Goal: Find specific page/section: Find specific page/section

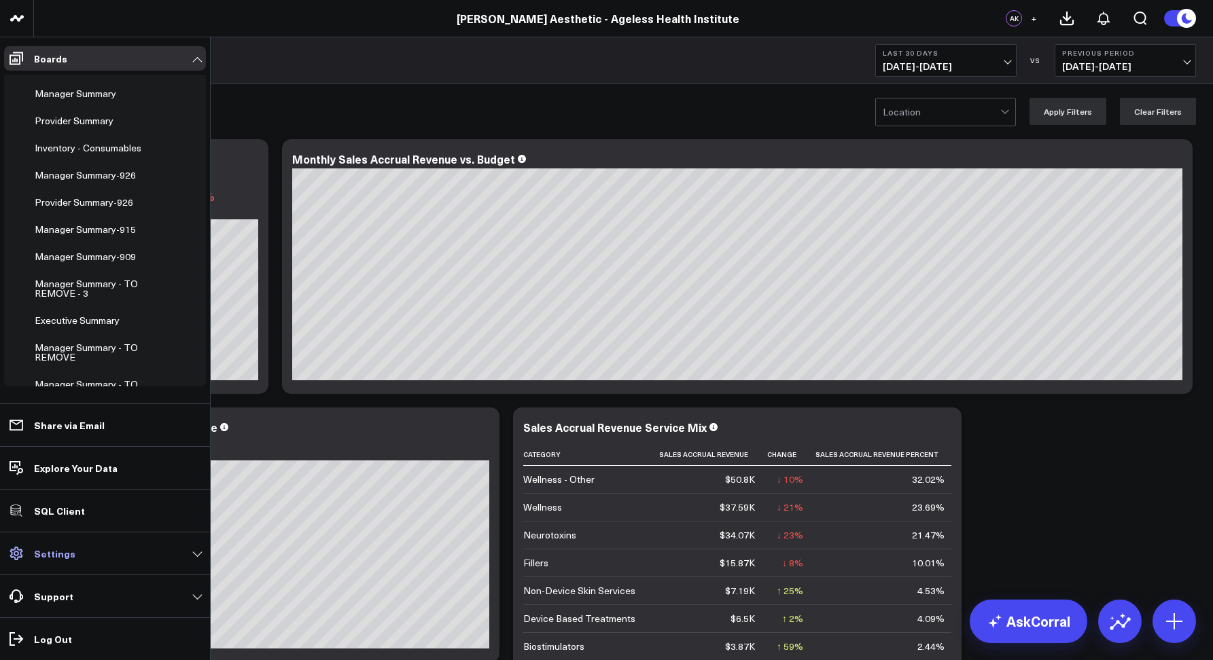
click at [50, 557] on p "Settings" at bounding box center [54, 553] width 41 height 11
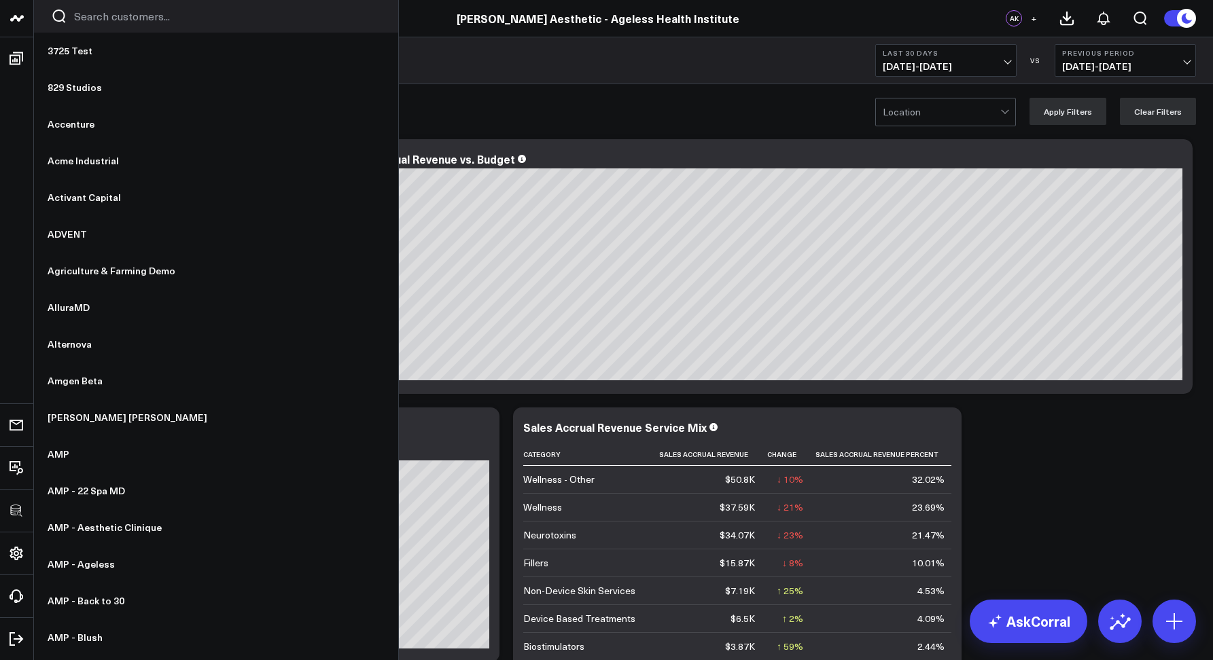
click at [66, 16] on icon "Search customers button" at bounding box center [59, 16] width 16 height 16
click at [82, 15] on input "Search customers input" at bounding box center [227, 16] width 307 height 15
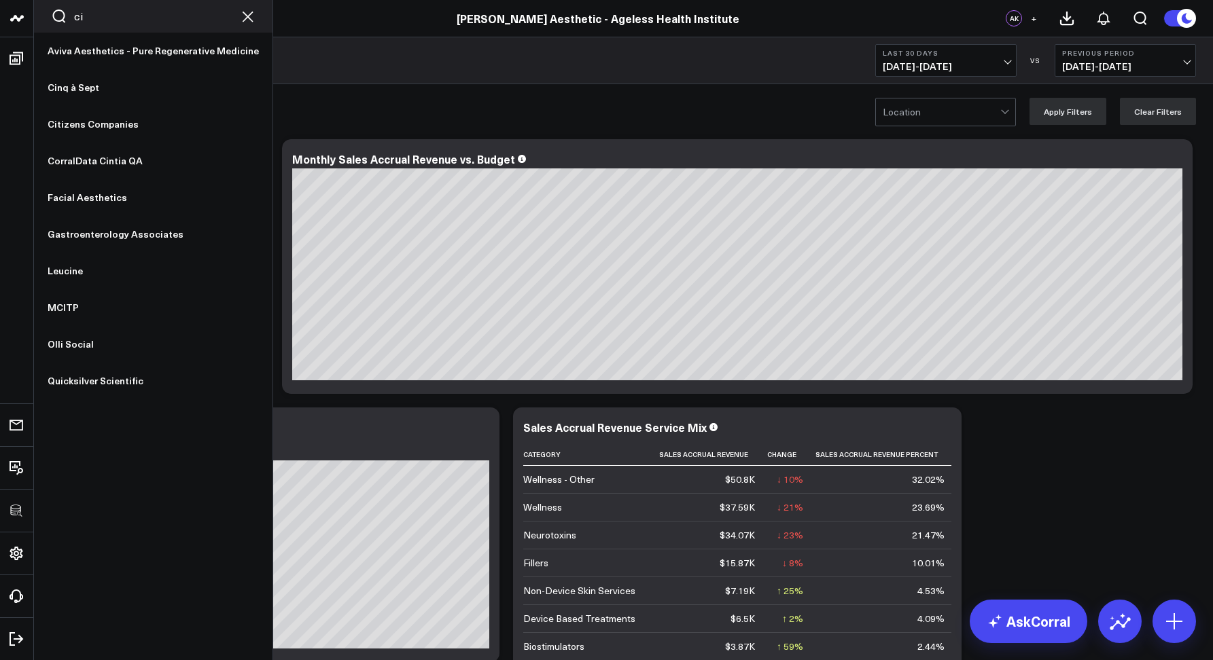
type input "cin"
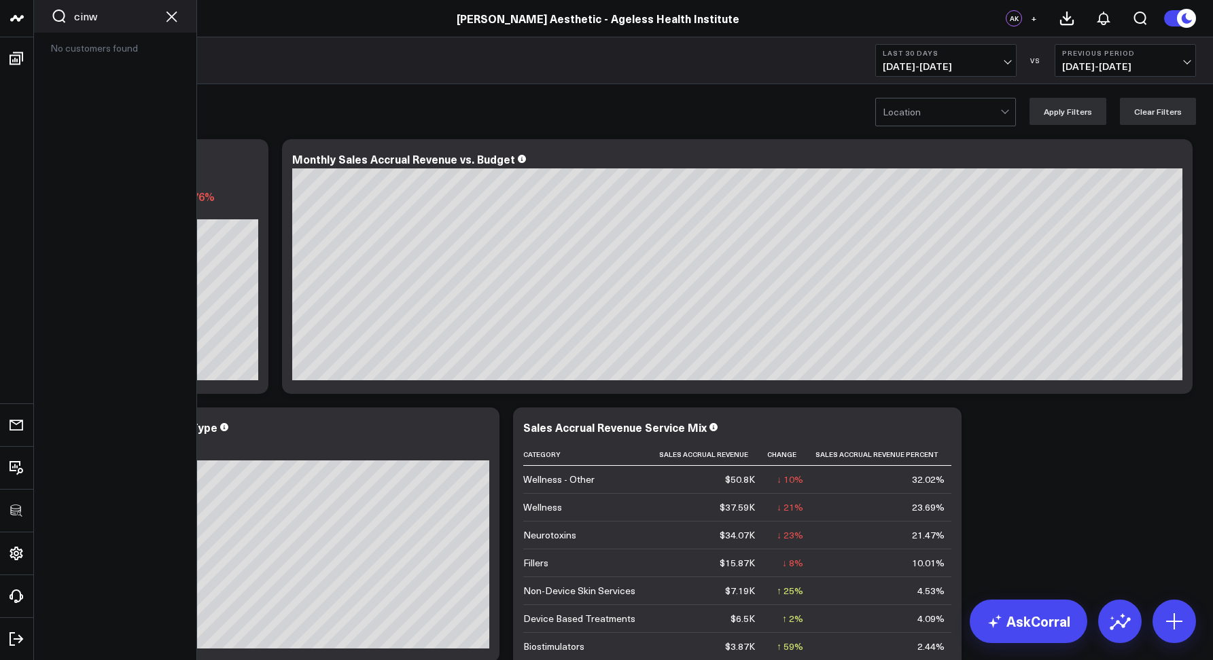
click at [110, 13] on input "cinw" at bounding box center [115, 16] width 82 height 15
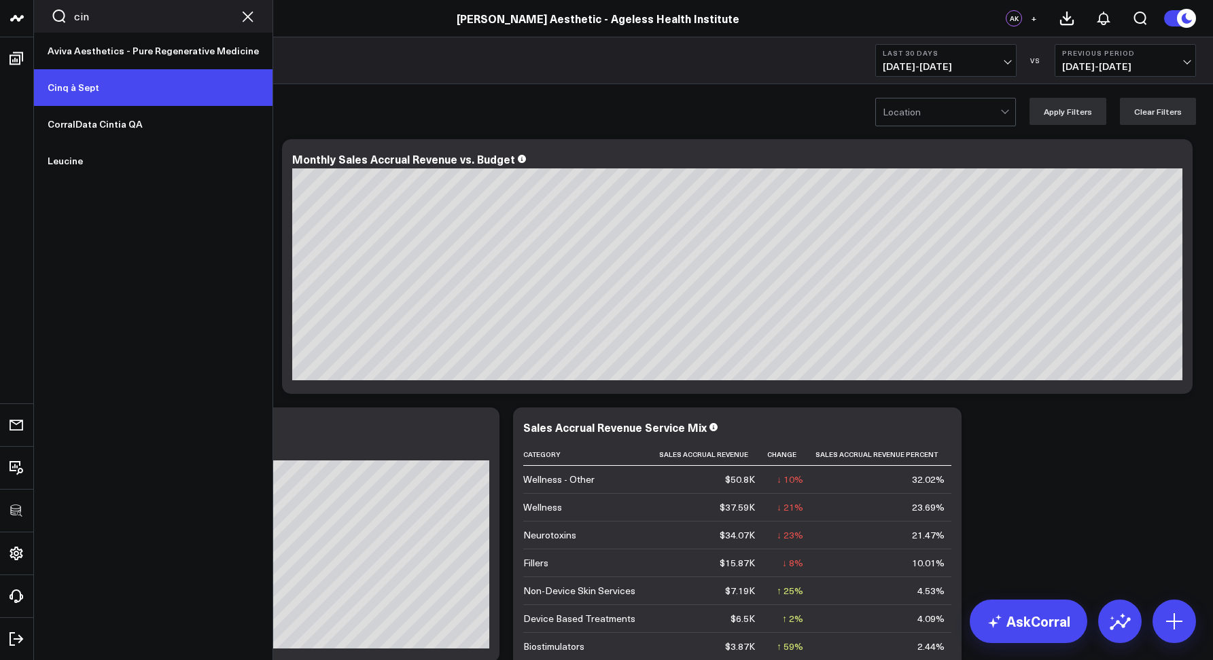
click at [77, 95] on link "Cinq à Sept" at bounding box center [153, 87] width 239 height 37
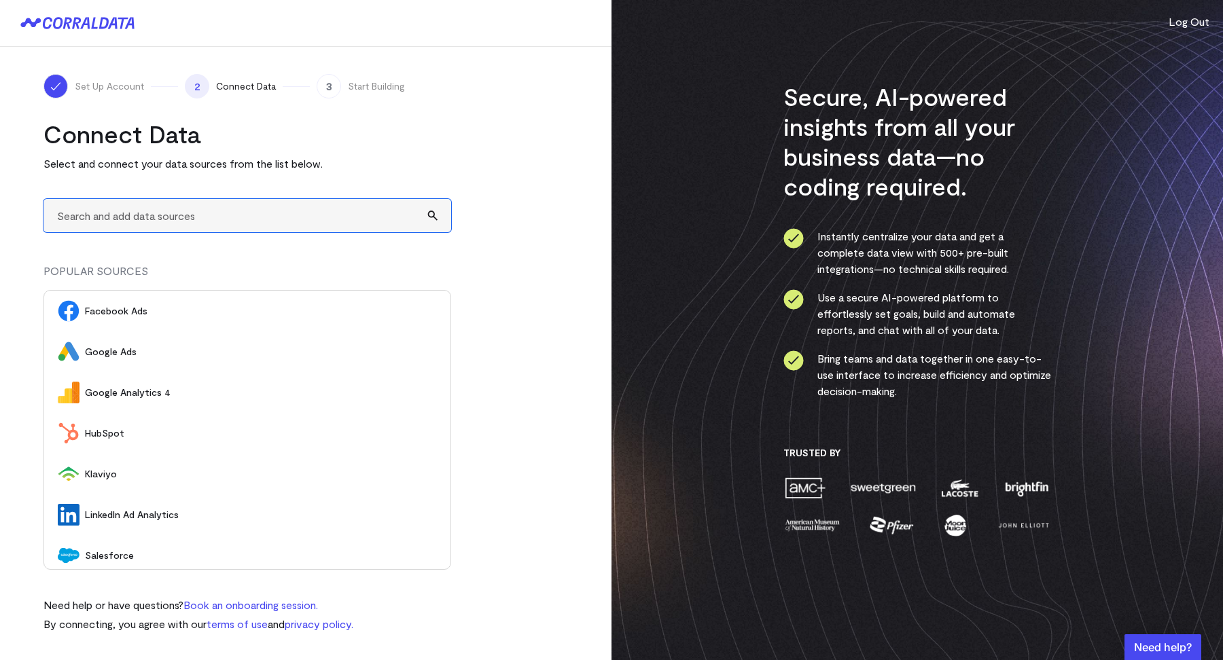
click at [117, 215] on input "text" at bounding box center [247, 215] width 408 height 33
type input "A"
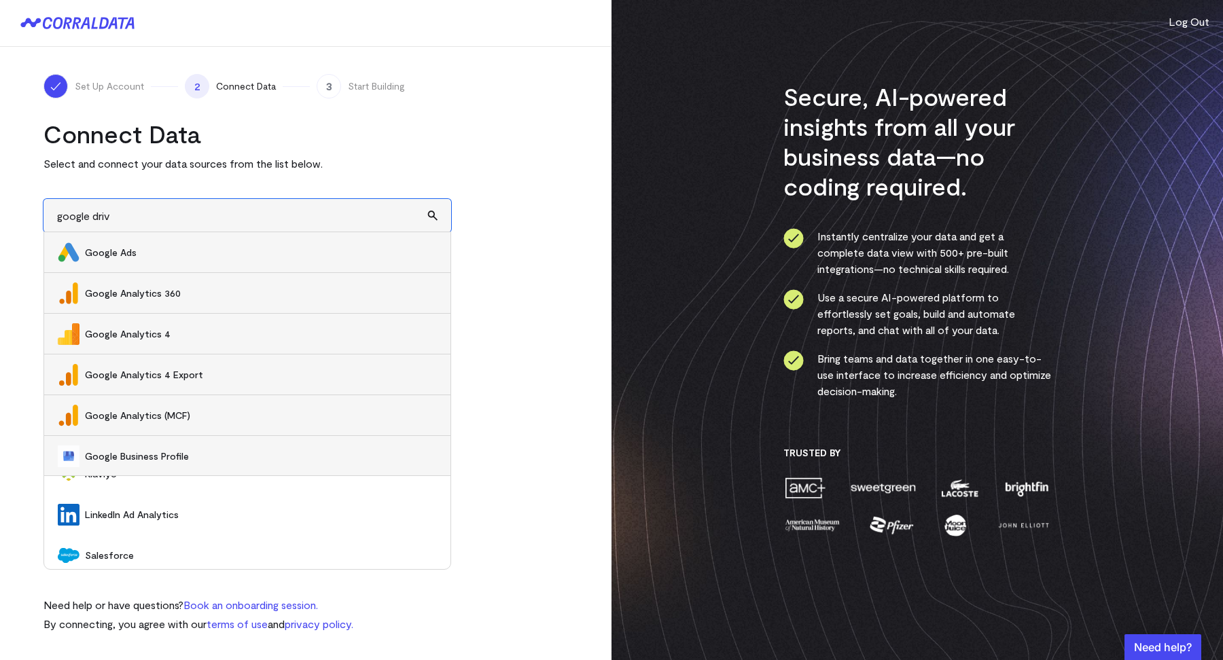
type input "google drive"
